Goal: Find specific page/section: Find specific page/section

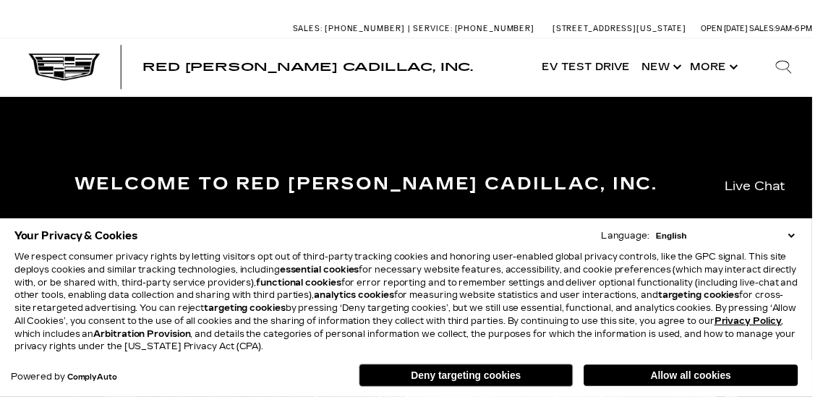
scroll to position [3, 0]
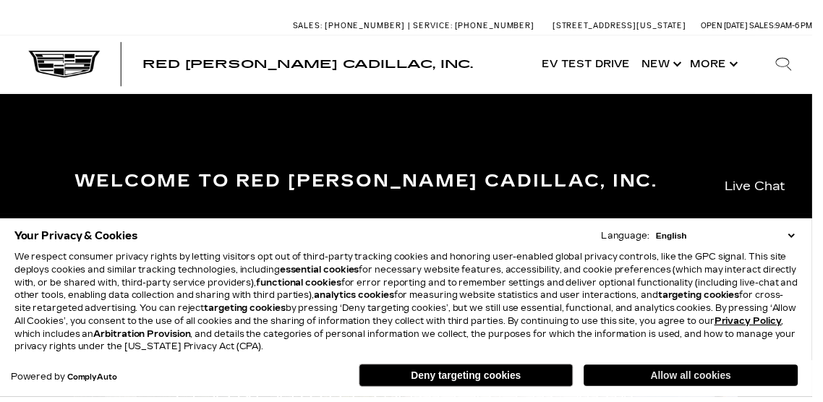
click at [688, 391] on button "Allow all cookies" at bounding box center [700, 381] width 217 height 22
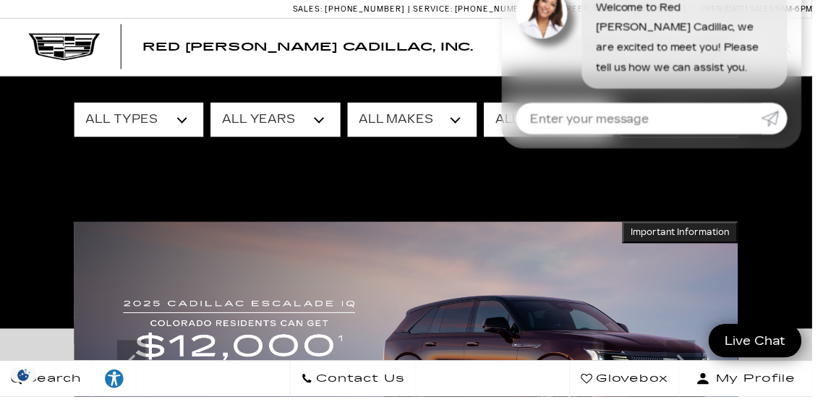
scroll to position [124, 0]
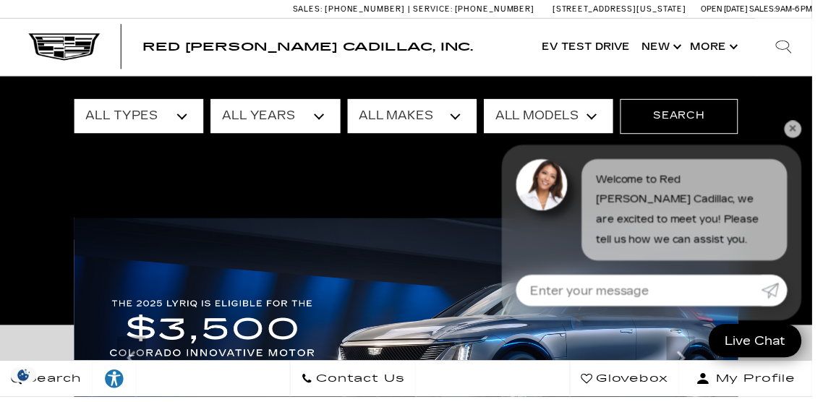
click at [812, 140] on link "✕" at bounding box center [803, 130] width 17 height 17
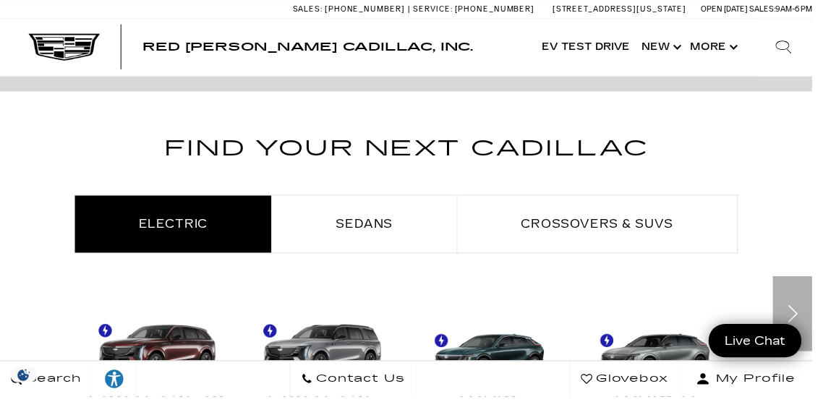
scroll to position [645, 0]
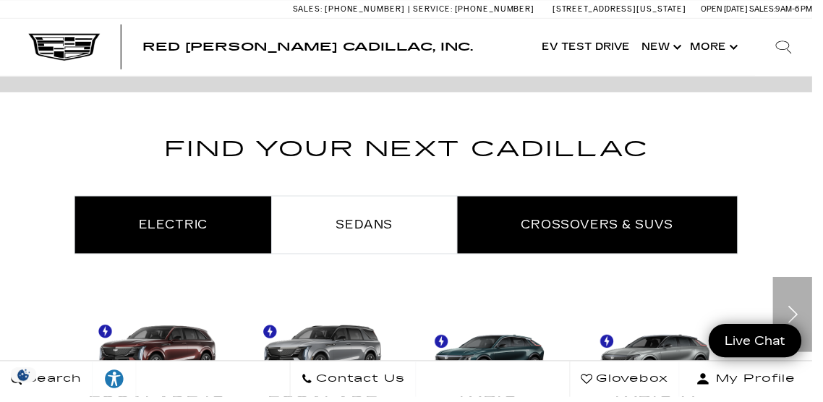
click at [563, 230] on span "Crossovers & SUVs" at bounding box center [605, 228] width 155 height 14
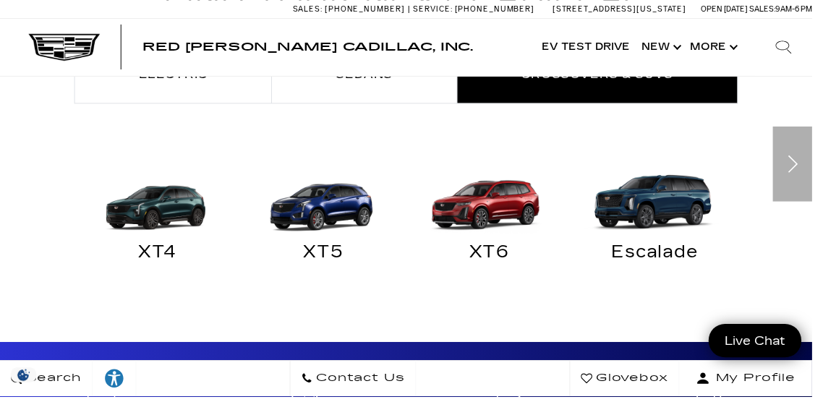
scroll to position [823, 0]
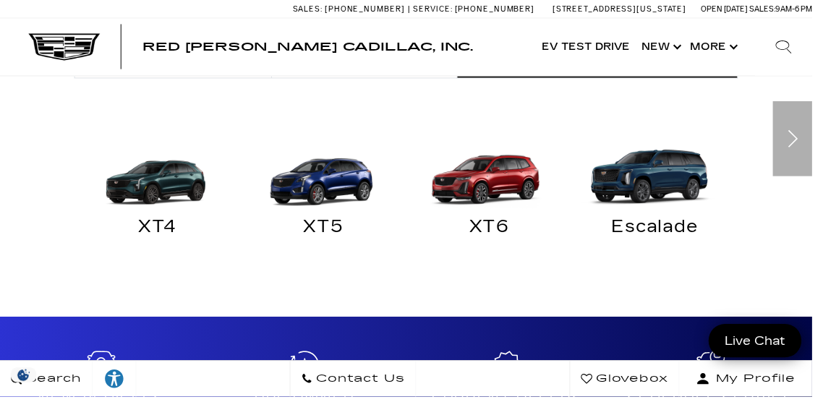
click at [671, 200] on img at bounding box center [661, 174] width 154 height 77
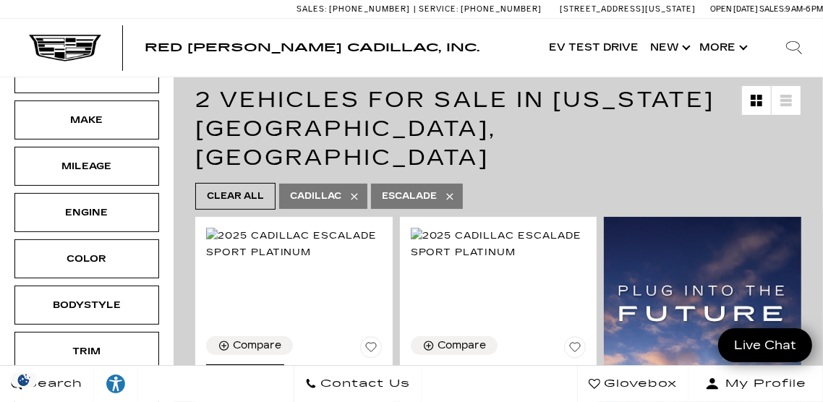
scroll to position [239, 0]
